Goal: Entertainment & Leisure: Consume media (video, audio)

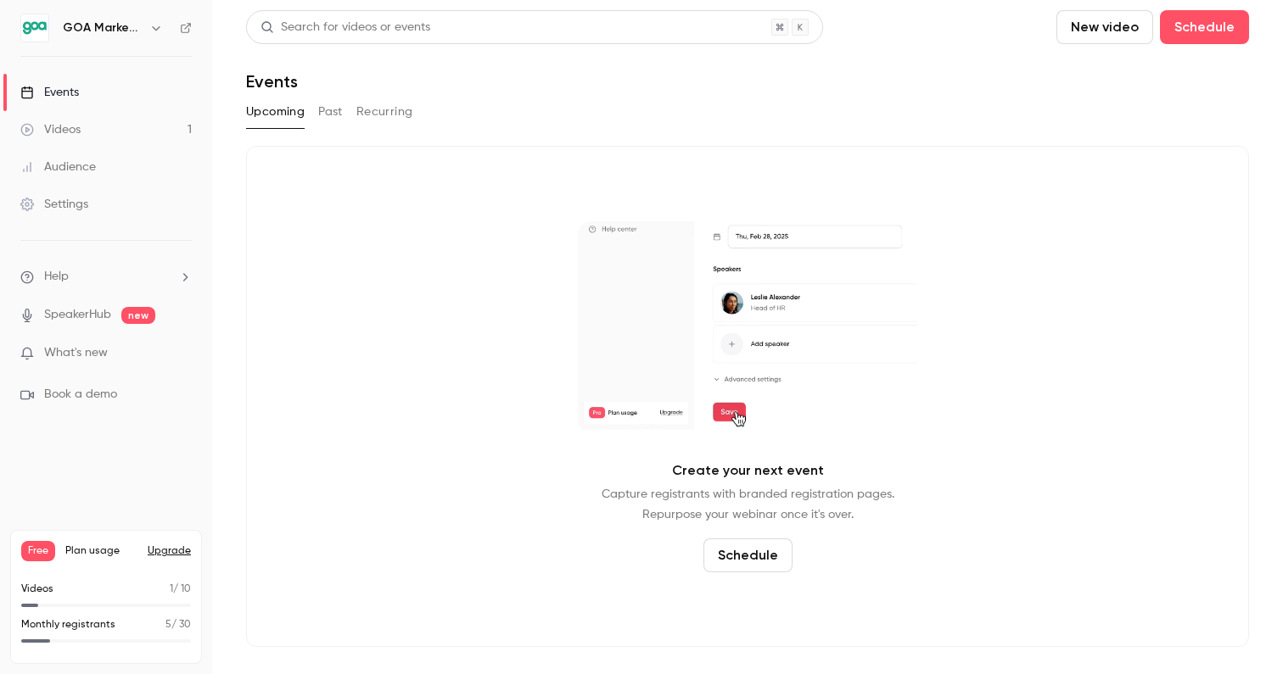
click at [79, 160] on div "Audience" at bounding box center [57, 167] width 75 height 17
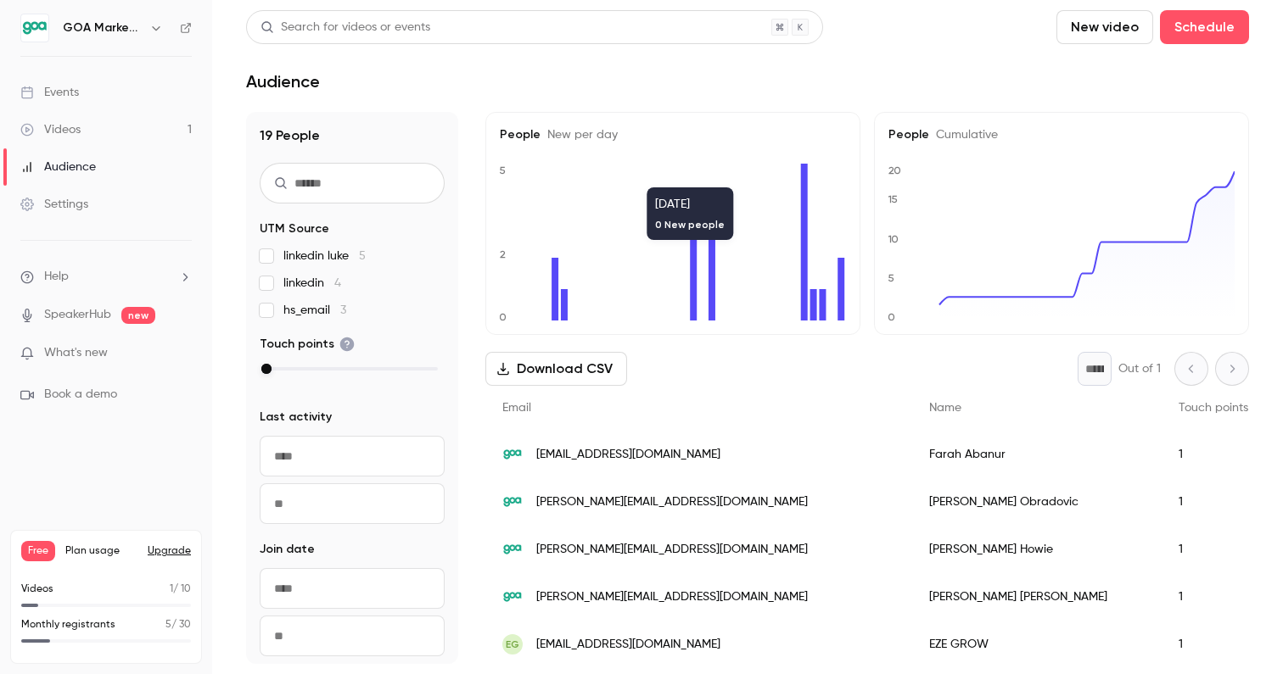
click at [65, 132] on div "Videos" at bounding box center [50, 129] width 60 height 17
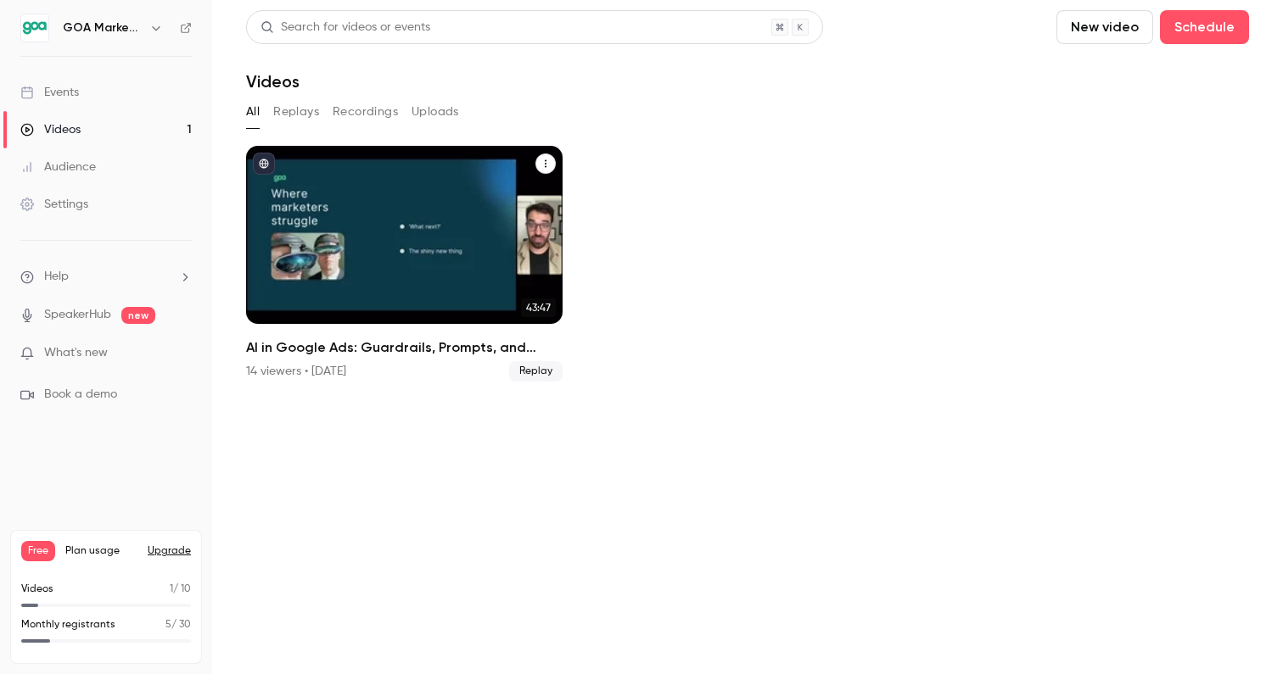
click at [476, 256] on div "AI in Google Ads: Guardrails, Prompts, and Practical Wins" at bounding box center [404, 235] width 316 height 178
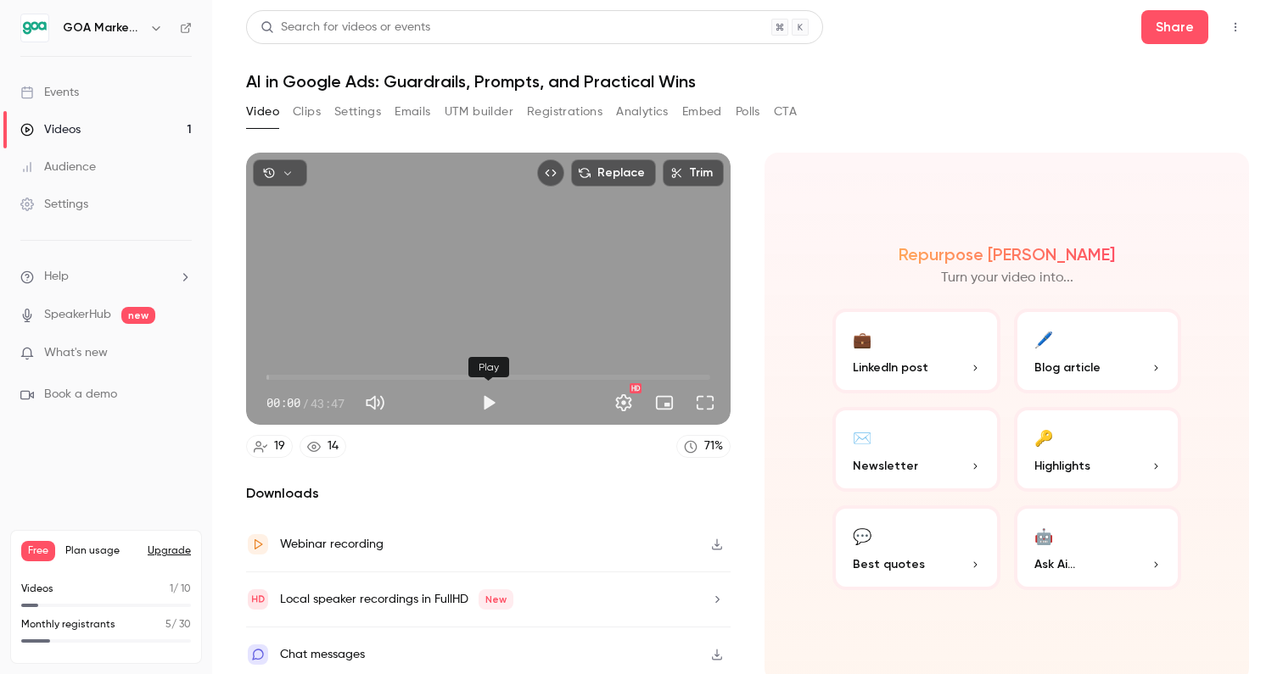
click at [489, 401] on button "Play" at bounding box center [489, 403] width 34 height 34
click at [708, 405] on button "Full screen" at bounding box center [705, 403] width 34 height 34
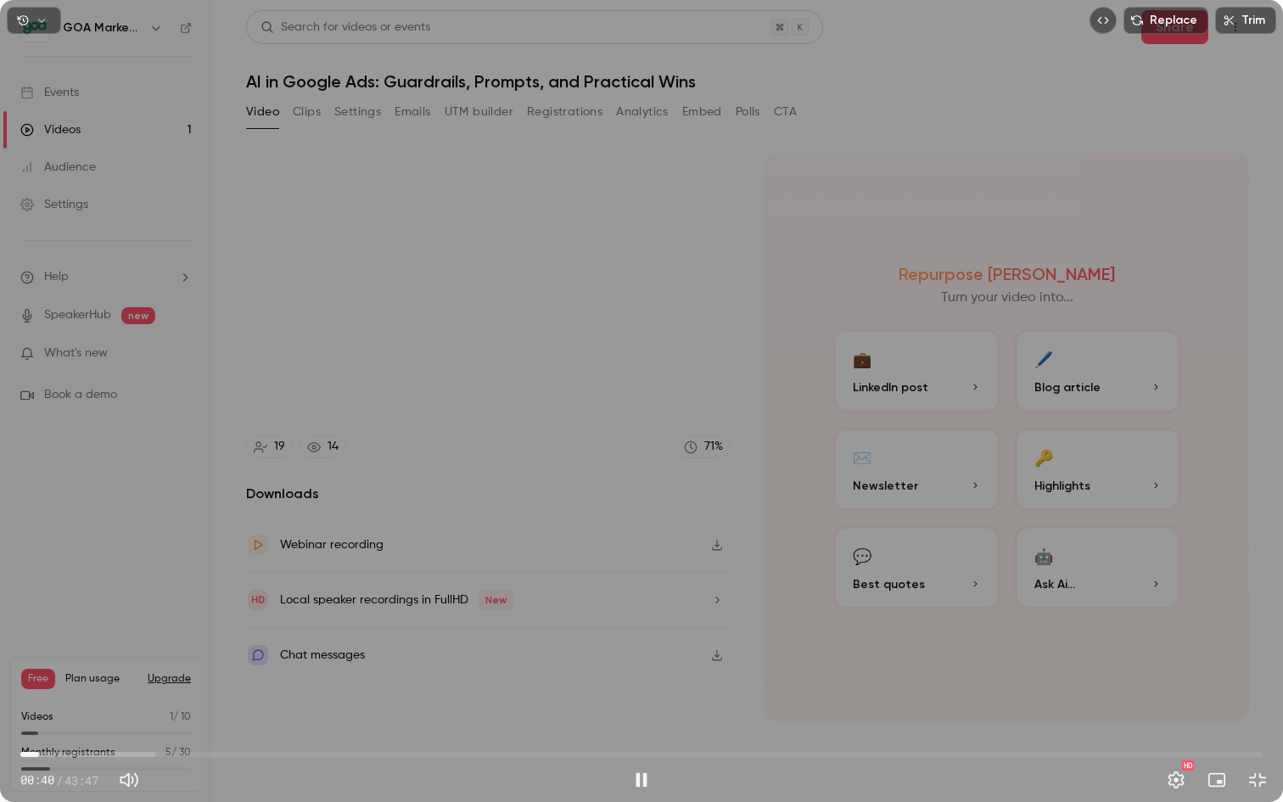
click at [60, 674] on span "00:40" at bounding box center [641, 754] width 1242 height 27
click at [76, 674] on span "01:24" at bounding box center [641, 754] width 1242 height 27
click at [102, 674] on span "01:58" at bounding box center [641, 754] width 1242 height 27
click at [439, 674] on span "14:46" at bounding box center [641, 754] width 1242 height 27
click at [453, 674] on span "14:47" at bounding box center [641, 754] width 1242 height 27
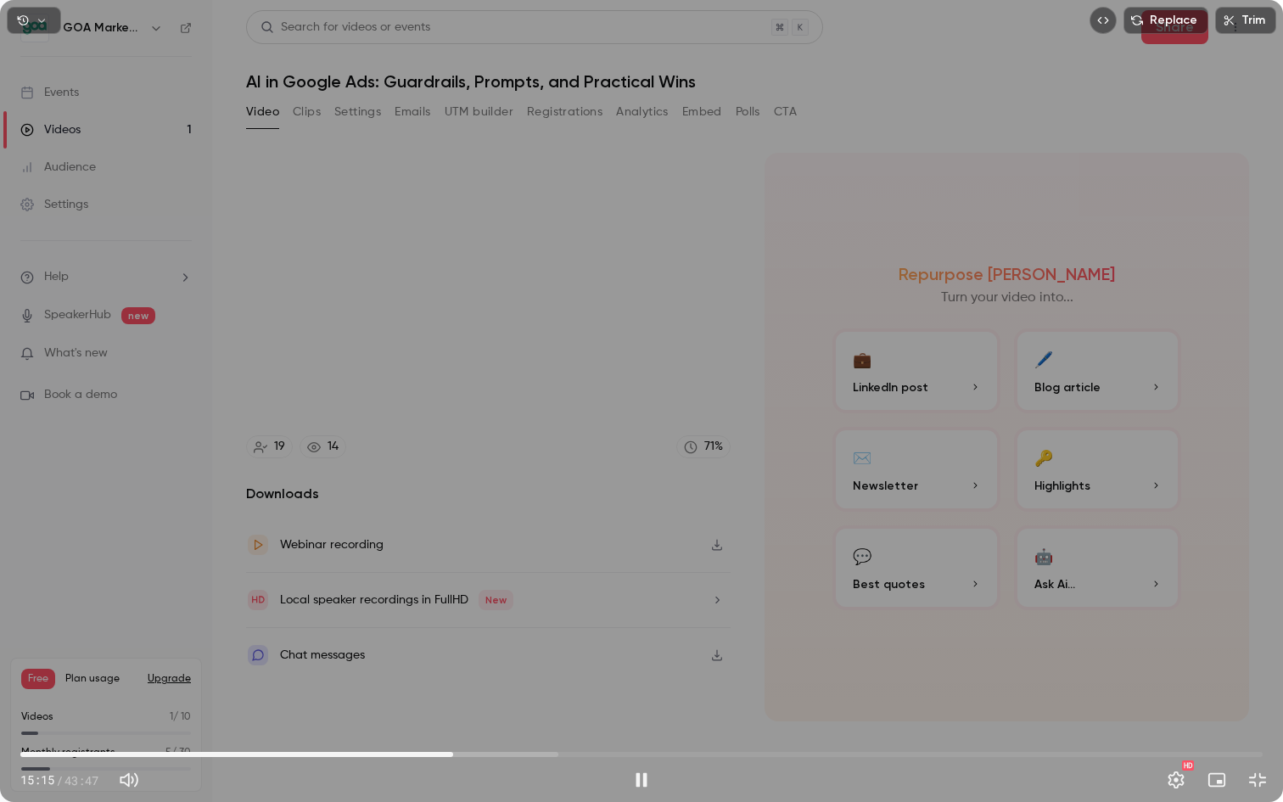
click at [474, 674] on span "15:15" at bounding box center [641, 754] width 1242 height 27
click at [487, 674] on span "16:01" at bounding box center [641, 754] width 1242 height 27
click at [497, 674] on span "16:27" at bounding box center [641, 754] width 1242 height 27
click at [512, 674] on span "16:48" at bounding box center [641, 754] width 1242 height 27
click at [524, 674] on span "17:19" at bounding box center [641, 754] width 1242 height 27
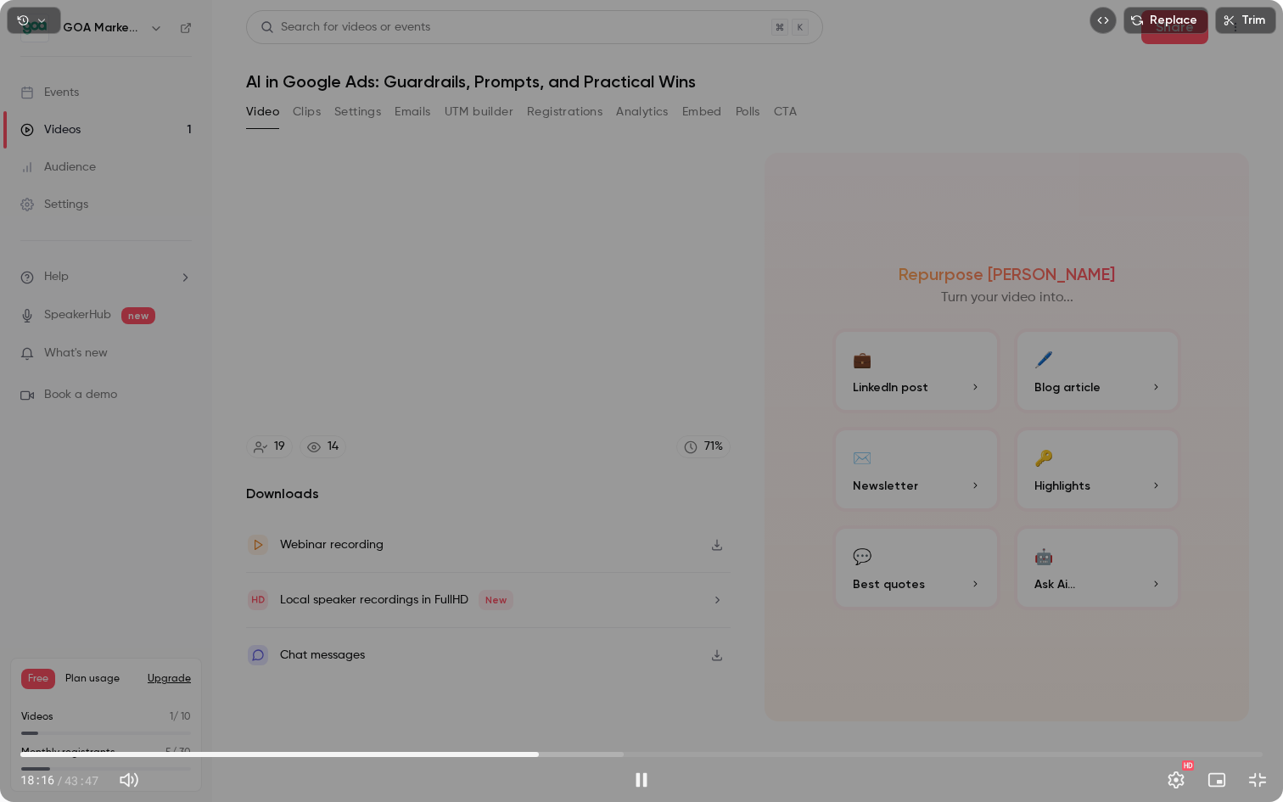
click at [539, 674] on span "18:16" at bounding box center [641, 754] width 1242 height 27
drag, startPoint x: 556, startPoint y: 754, endPoint x: 572, endPoint y: 754, distance: 16.1
click at [556, 674] on span "18:52" at bounding box center [641, 754] width 1242 height 27
click at [572, 674] on span "19:26" at bounding box center [641, 754] width 1242 height 27
click at [589, 674] on span "20:02" at bounding box center [641, 754] width 1242 height 27
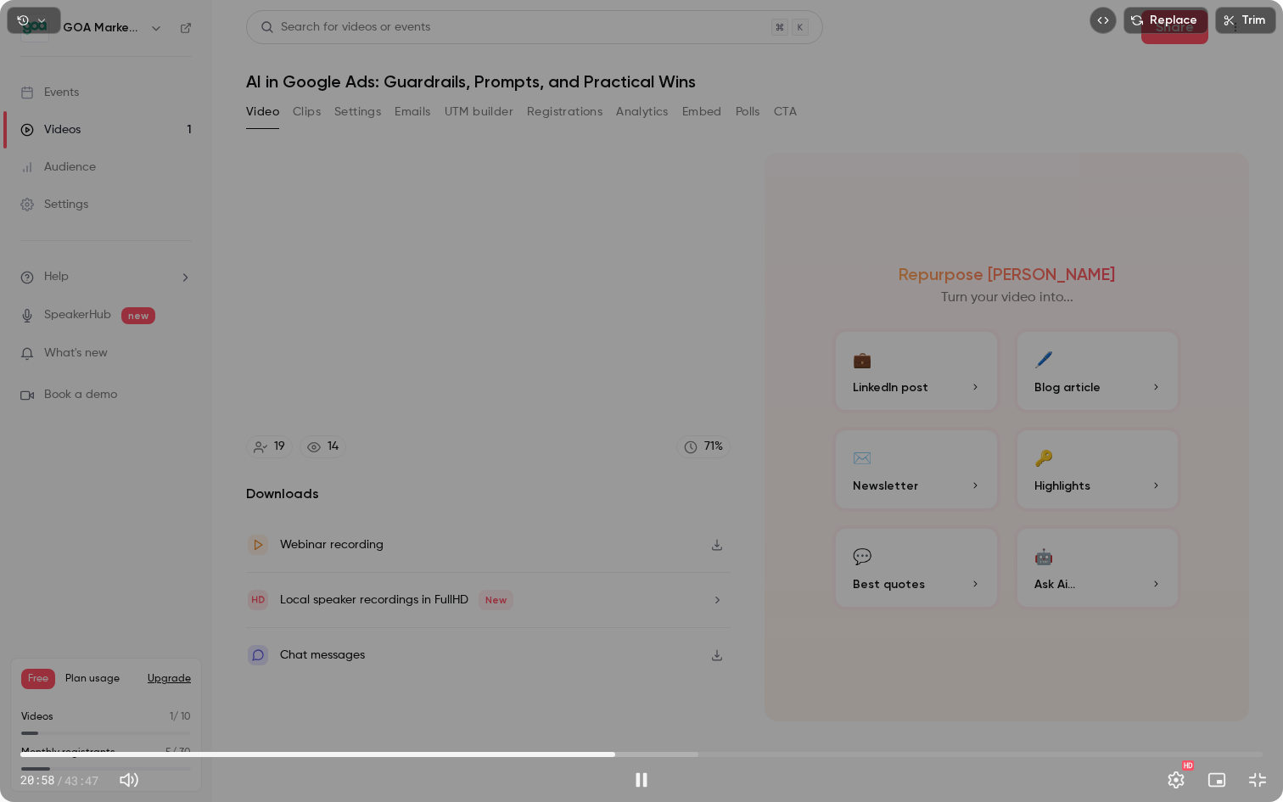
click at [615, 674] on span "20:58" at bounding box center [641, 754] width 1242 height 27
click at [587, 674] on span "20:59" at bounding box center [641, 754] width 1242 height 27
click at [567, 674] on span "20:00" at bounding box center [641, 754] width 1242 height 27
click at [756, 674] on span "25:56" at bounding box center [641, 754] width 1242 height 27
click at [775, 674] on span "25:56" at bounding box center [641, 754] width 1242 height 27
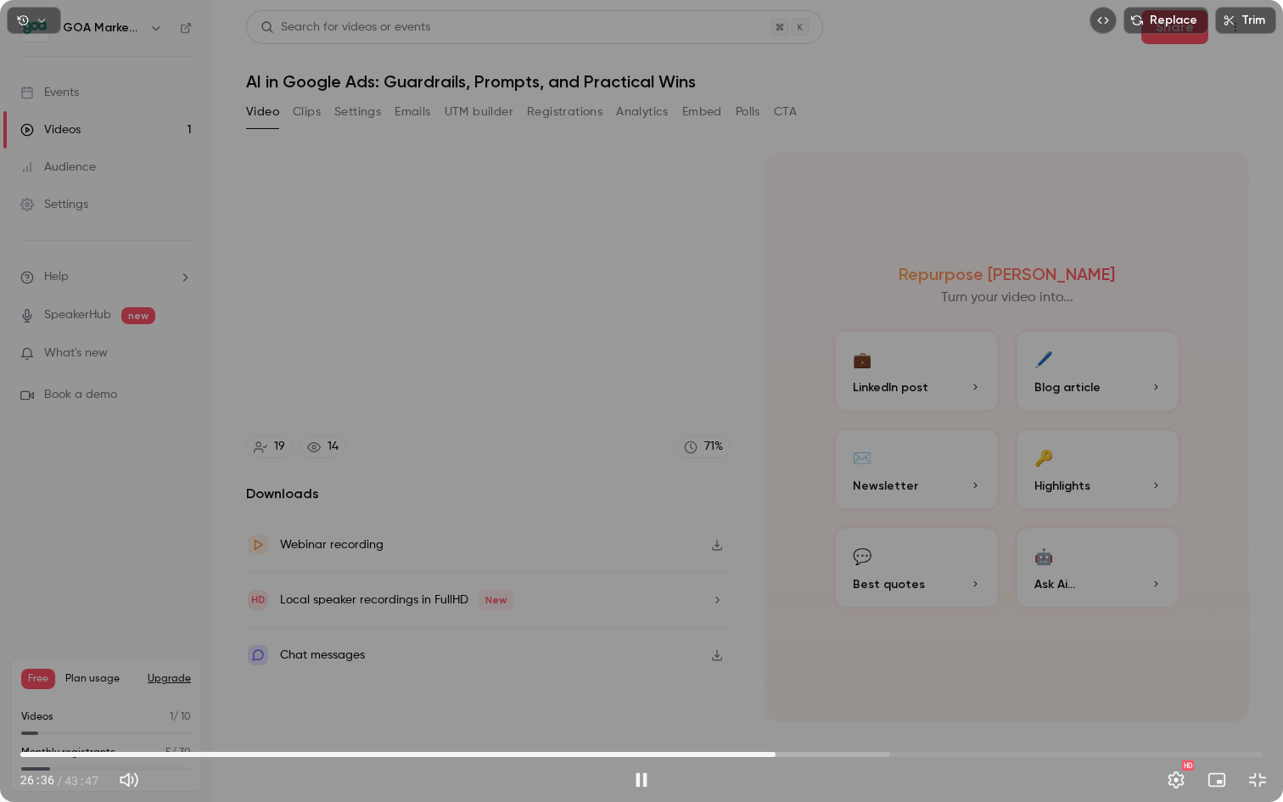
click at [763, 674] on span "26:36" at bounding box center [641, 754] width 1242 height 27
click at [754, 674] on span "26:12" at bounding box center [641, 754] width 1242 height 27
click at [769, 674] on span "26:19" at bounding box center [766, 754] width 5 height 5
drag, startPoint x: 784, startPoint y: 752, endPoint x: 801, endPoint y: 751, distance: 17.0
click at [785, 674] on span "26:55" at bounding box center [641, 754] width 1242 height 27
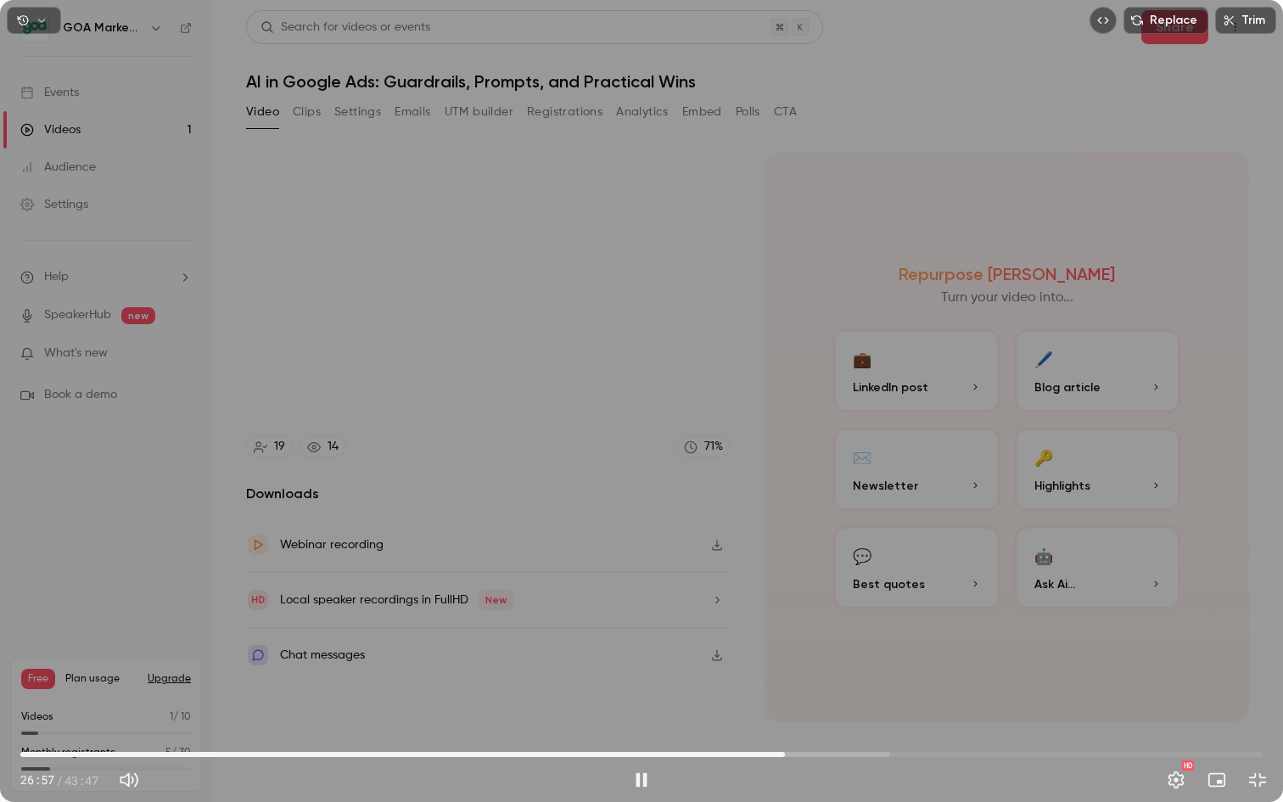
drag, startPoint x: 804, startPoint y: 752, endPoint x: 824, endPoint y: 752, distance: 19.5
click at [804, 674] on span "26:57" at bounding box center [641, 754] width 1242 height 27
drag, startPoint x: 827, startPoint y: 752, endPoint x: 837, endPoint y: 752, distance: 10.2
click at [827, 674] on span "27:38" at bounding box center [641, 754] width 1242 height 27
click at [850, 674] on span "29:15" at bounding box center [641, 754] width 1242 height 27
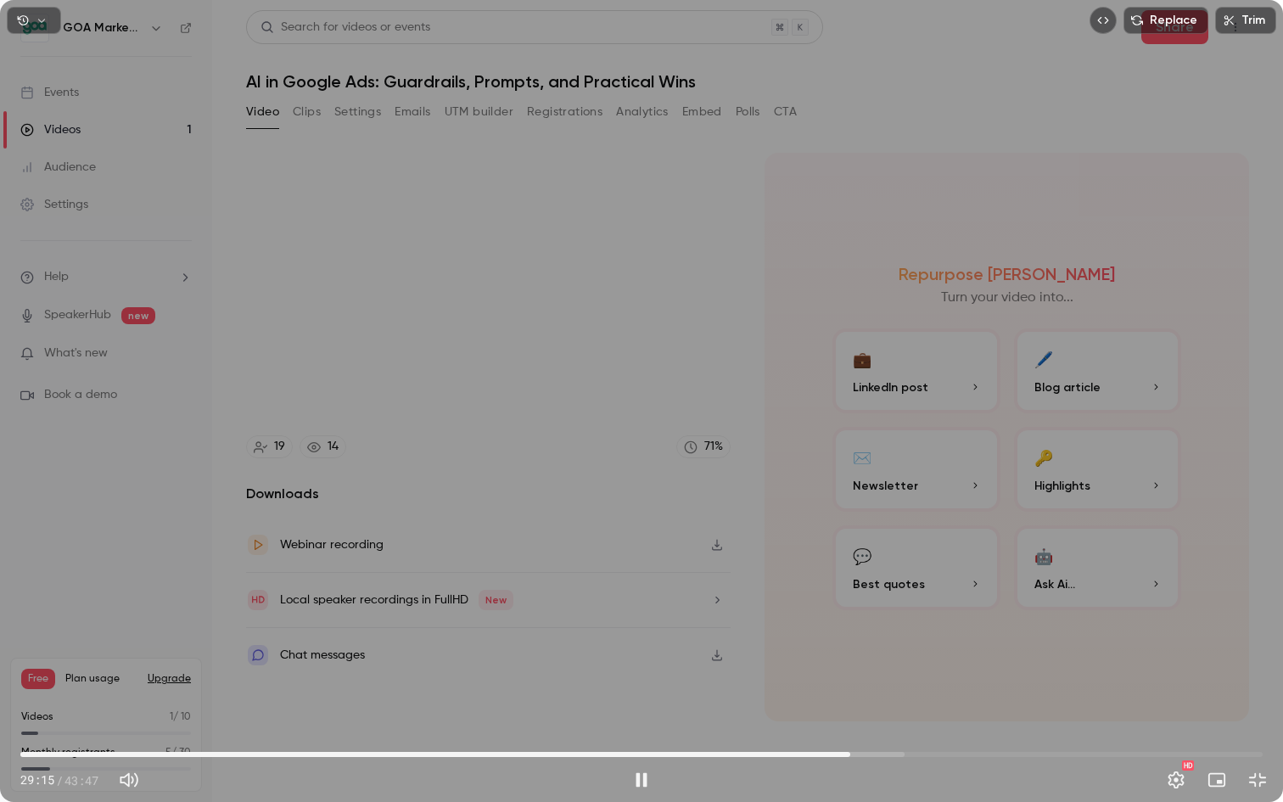
click at [889, 674] on span "29:15" at bounding box center [641, 754] width 1242 height 27
click at [915, 674] on span "30:39" at bounding box center [641, 754] width 1242 height 27
click at [958, 674] on span "31:34" at bounding box center [641, 754] width 1242 height 27
click at [989, 674] on span "33:04" at bounding box center [641, 754] width 1242 height 27
click at [1010, 674] on span "34:11" at bounding box center [641, 754] width 1242 height 27
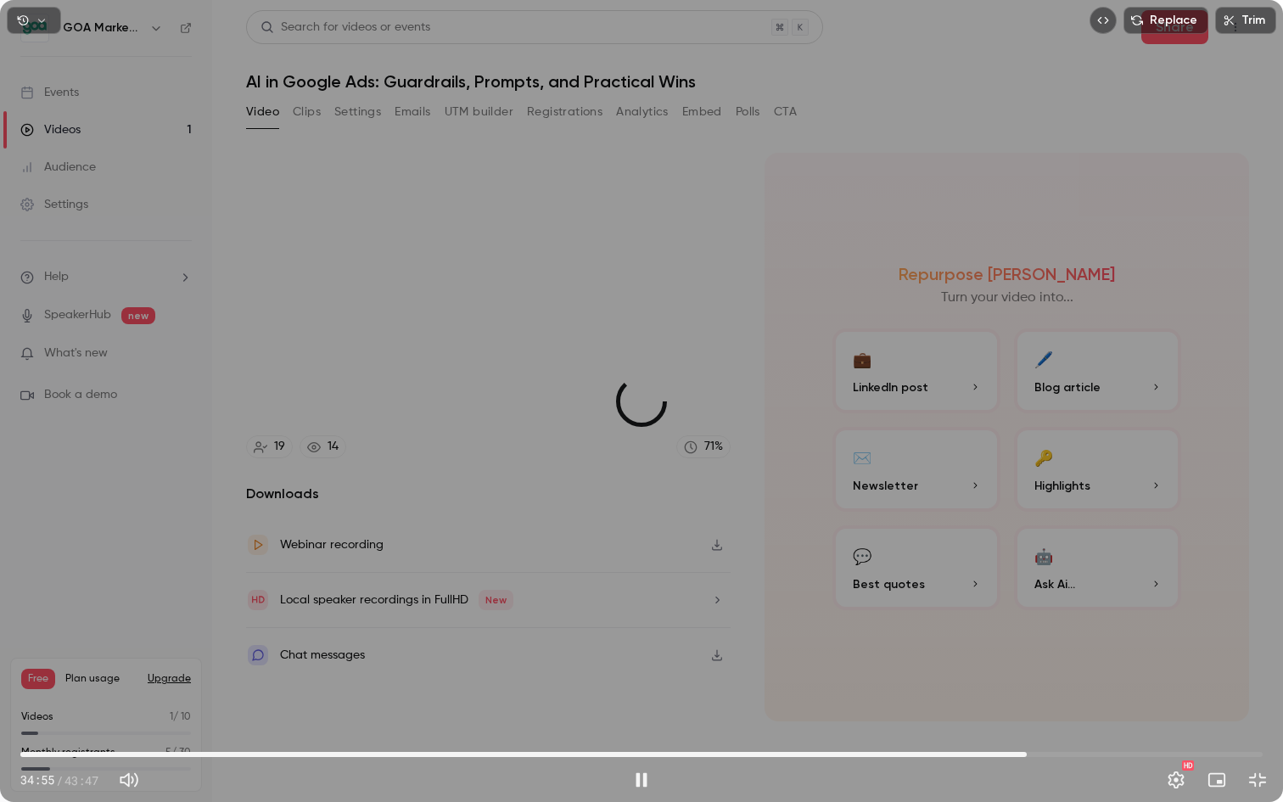
click at [1026, 674] on span "35:28" at bounding box center [641, 754] width 1242 height 27
click at [1063, 674] on span "36:46" at bounding box center [641, 754] width 1242 height 27
click at [1080, 674] on span "36:48" at bounding box center [641, 754] width 1242 height 27
click at [1099, 674] on span "37:27" at bounding box center [641, 754] width 1242 height 27
click at [1129, 674] on span "38:01" at bounding box center [641, 754] width 1242 height 27
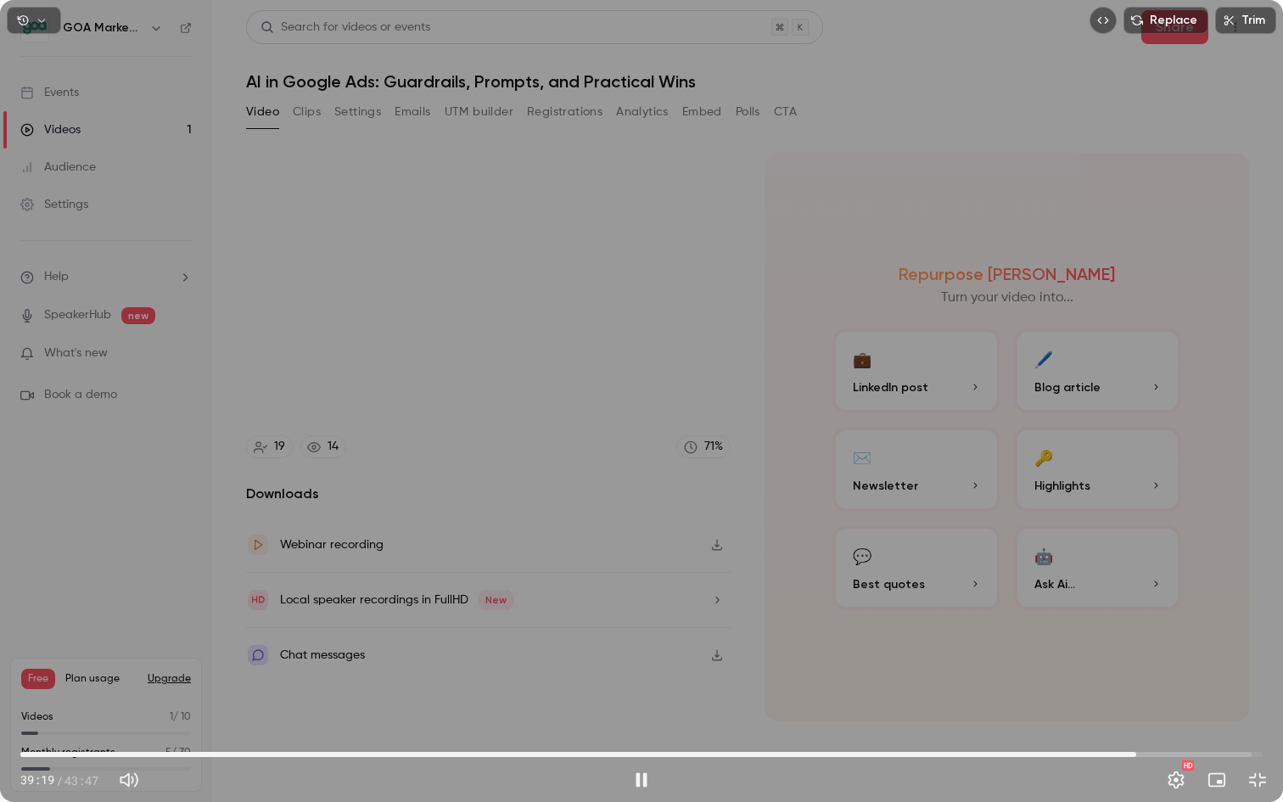
click at [1153, 674] on span "39:19" at bounding box center [641, 754] width 1242 height 27
click at [1183, 674] on span "40:59" at bounding box center [641, 754] width 1242 height 27
click at [1208, 674] on span "41:52" at bounding box center [641, 754] width 1242 height 27
click at [1234, 674] on span "42:48" at bounding box center [641, 754] width 1242 height 27
click at [1246, 674] on span "43:13" at bounding box center [641, 754] width 1242 height 27
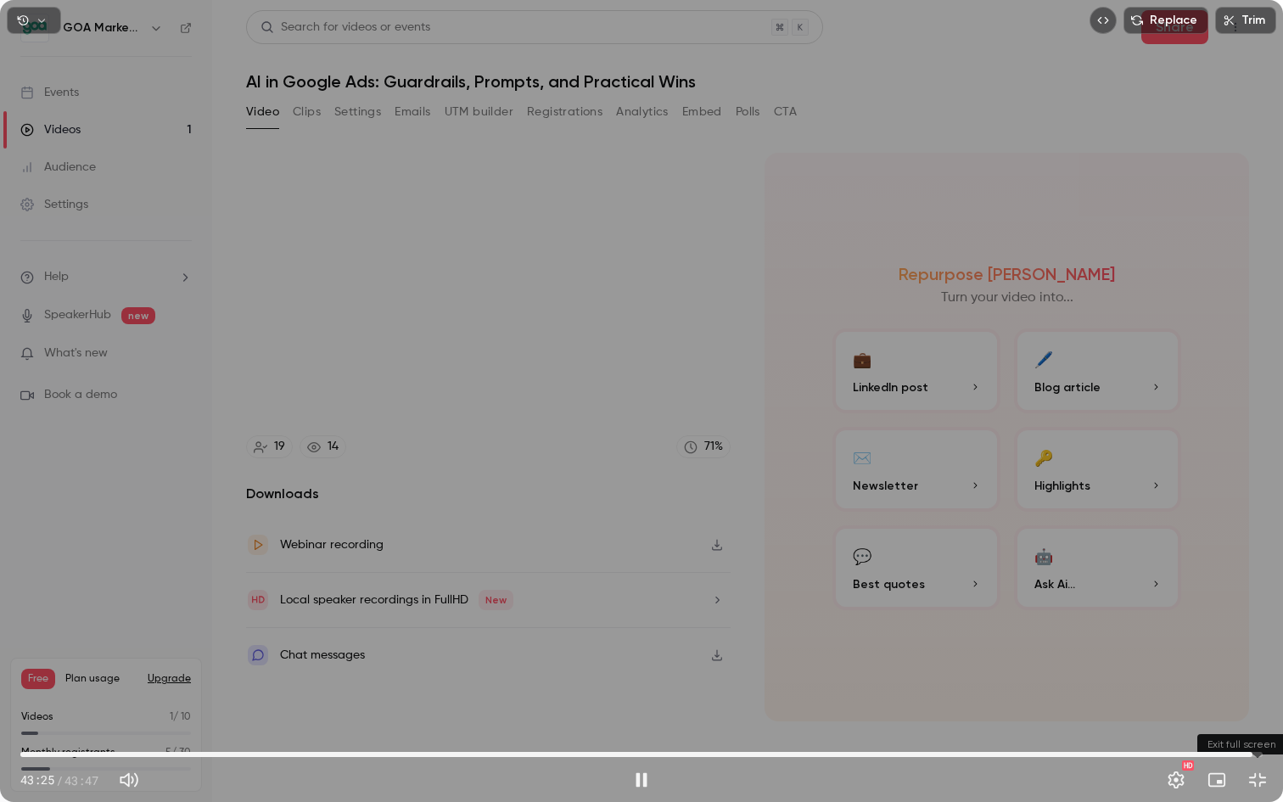
click at [1259, 674] on button "Exit full screen" at bounding box center [1257, 780] width 34 height 34
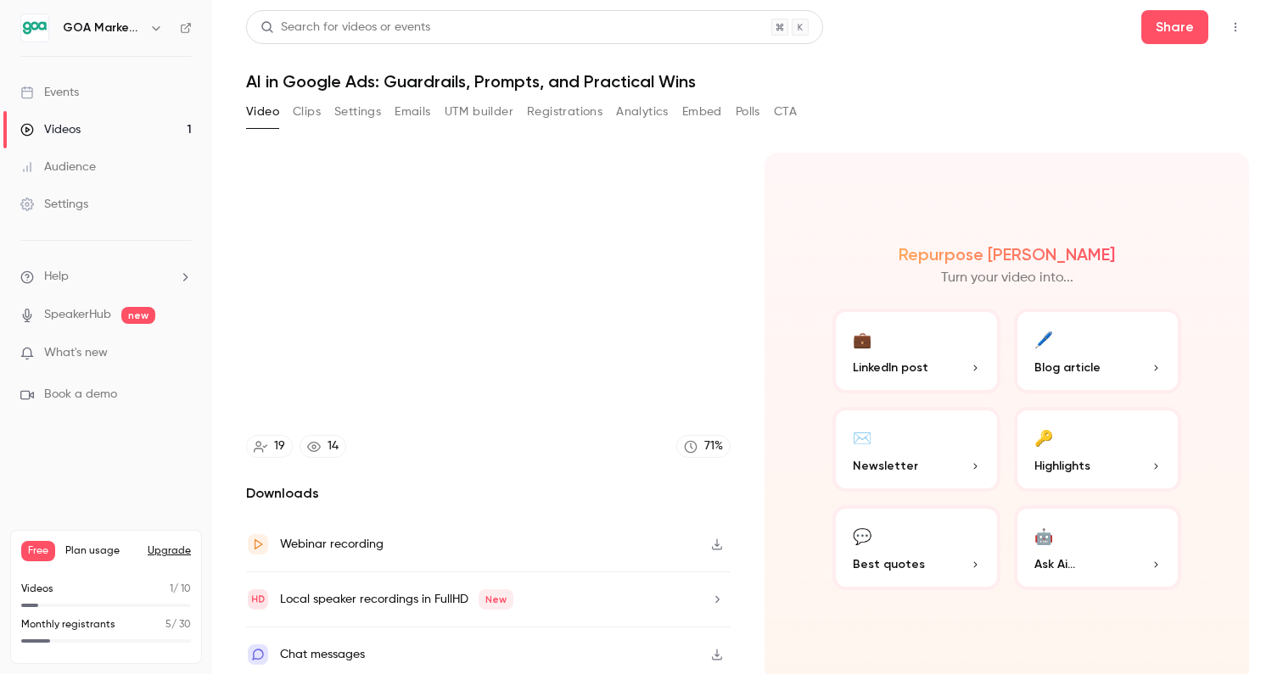
type input "****"
